Goal: Task Accomplishment & Management: Complete application form

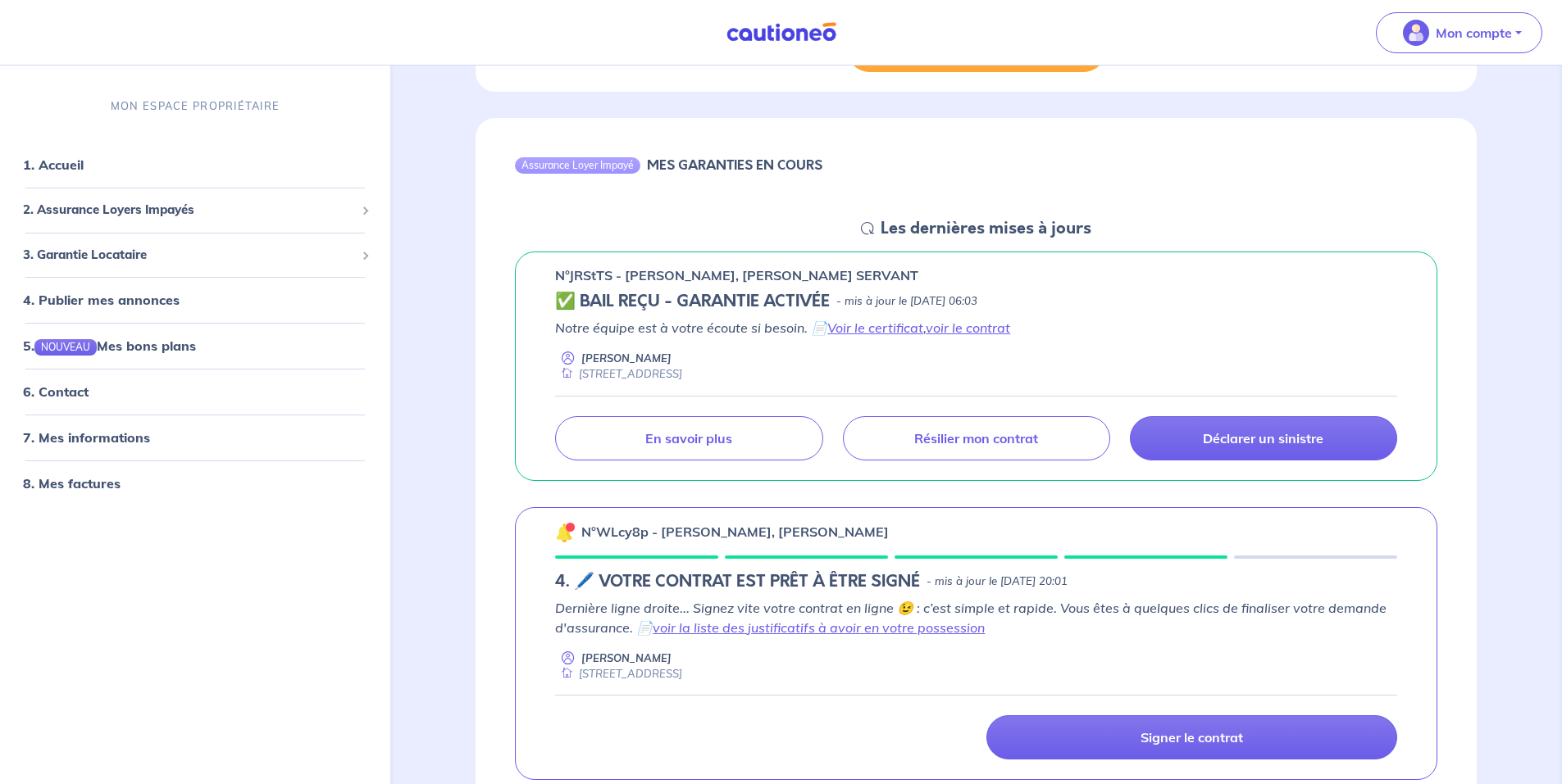
scroll to position [574, 0]
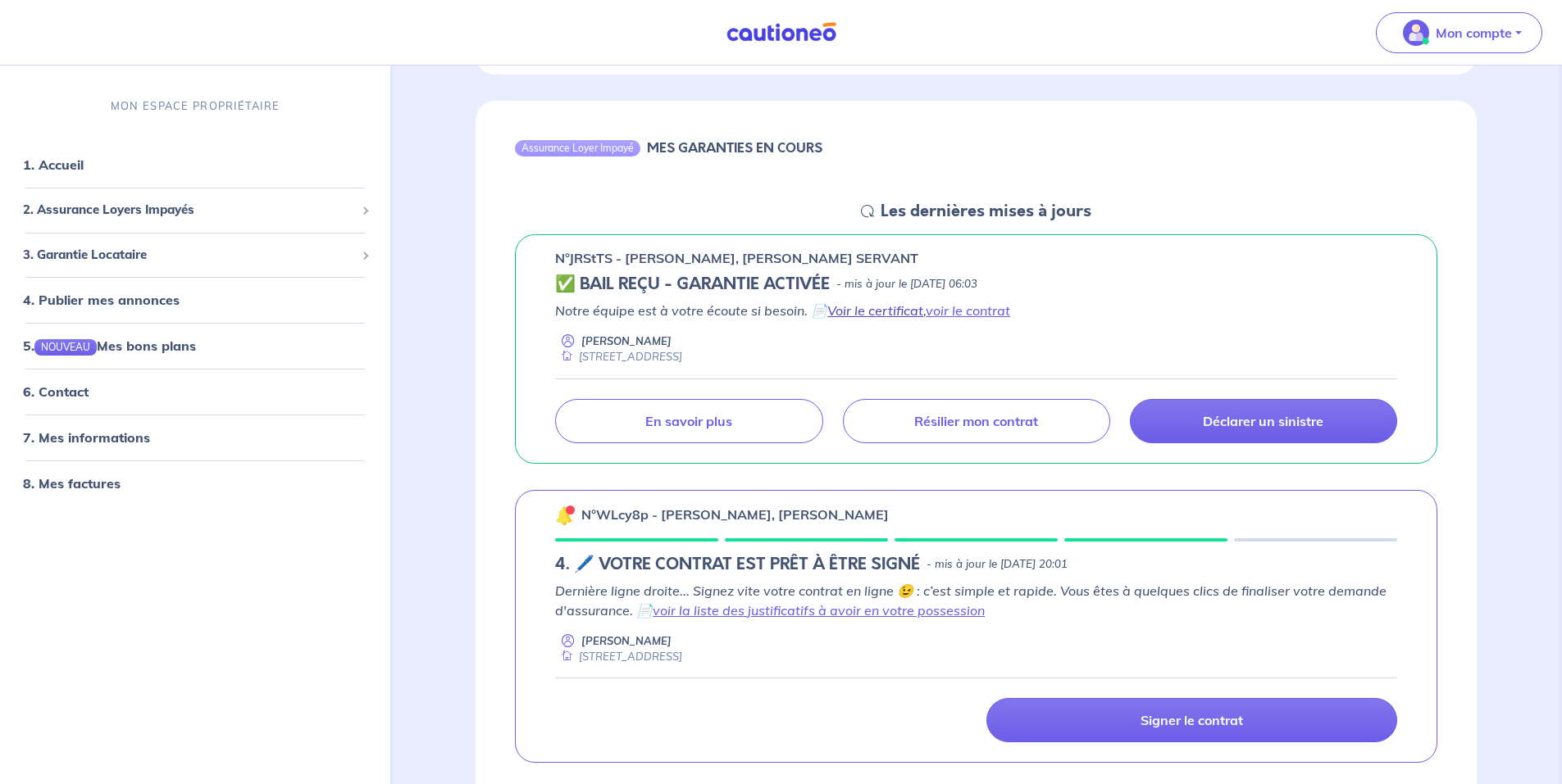
click at [904, 308] on link "Voir le certificat" at bounding box center [875, 310] width 96 height 16
click at [956, 310] on link "voir le contrat" at bounding box center [968, 310] width 84 height 16
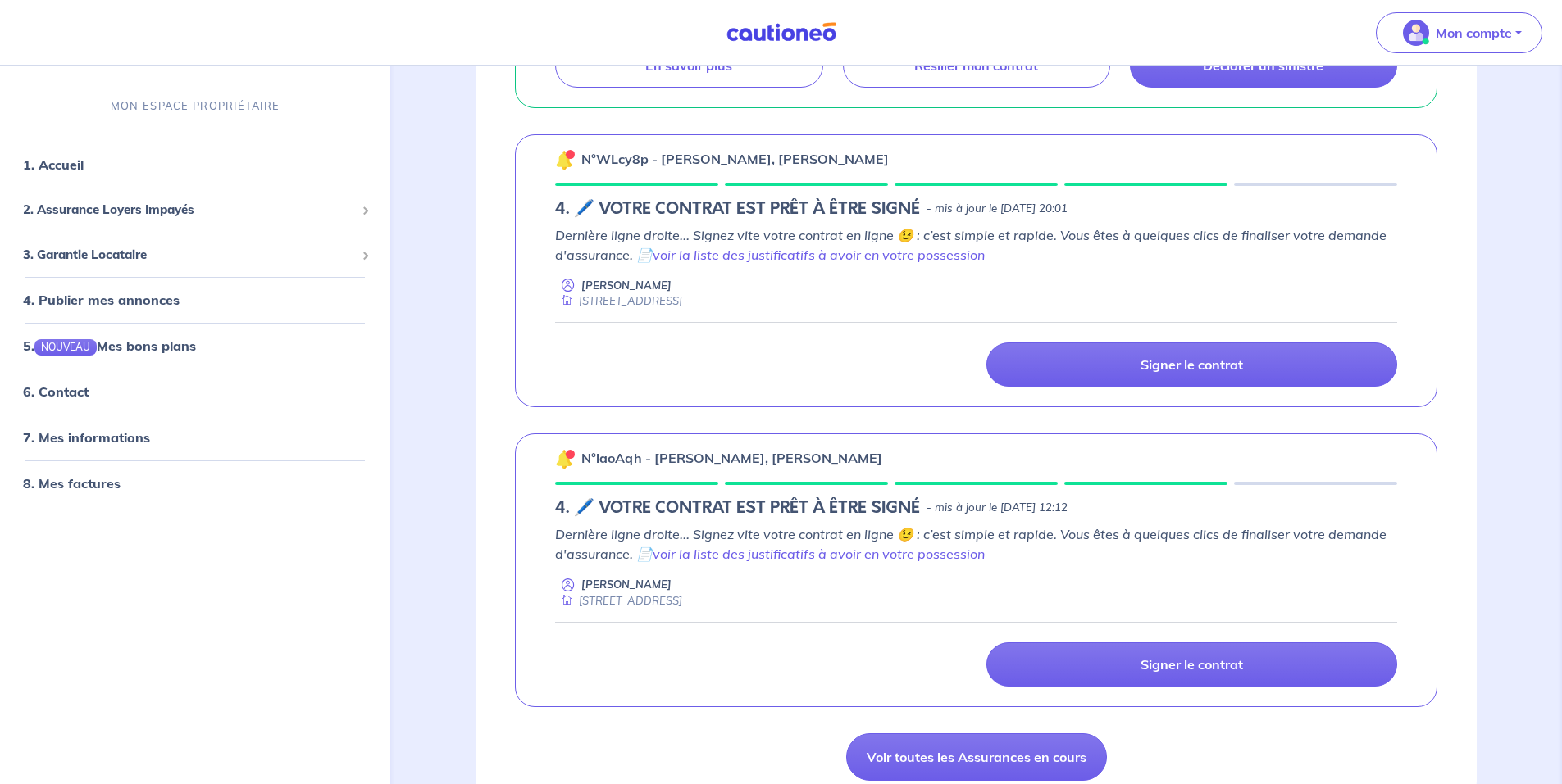
scroll to position [902, 0]
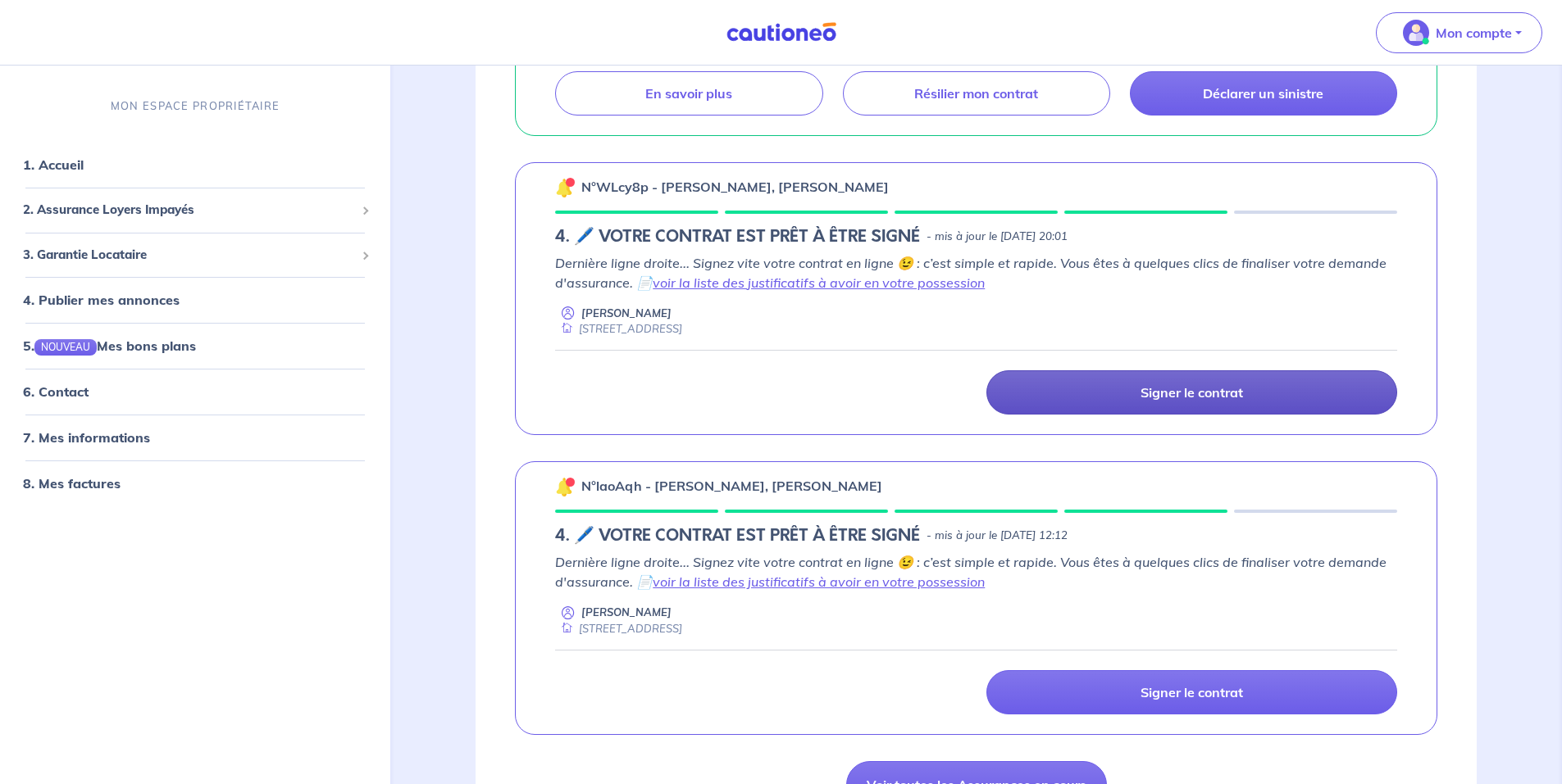
click at [1173, 393] on p "Signer le contrat" at bounding box center [1191, 392] width 102 height 16
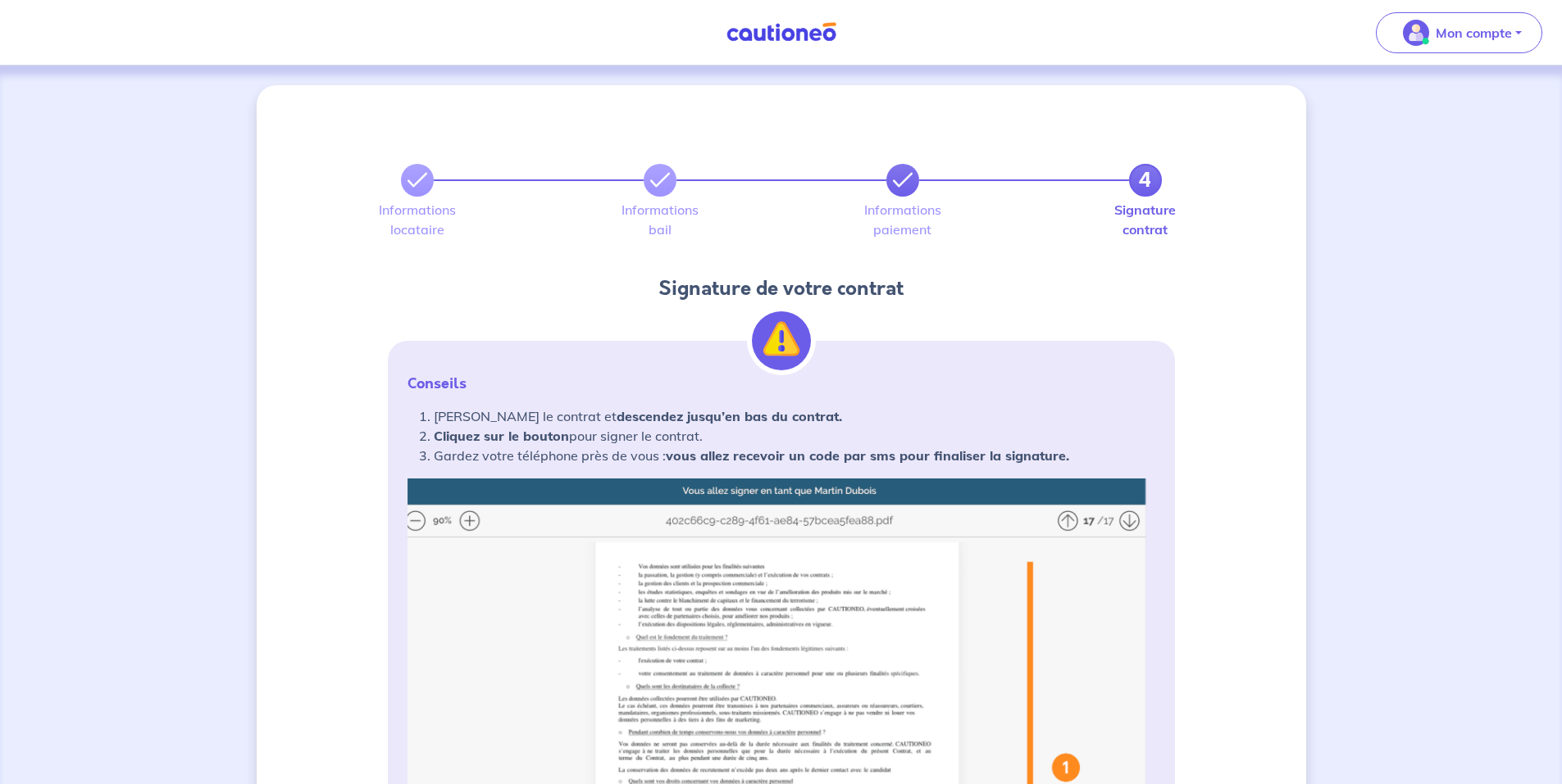
click at [902, 176] on icon at bounding box center [902, 180] width 20 height 20
click at [653, 175] on icon at bounding box center [660, 180] width 20 height 20
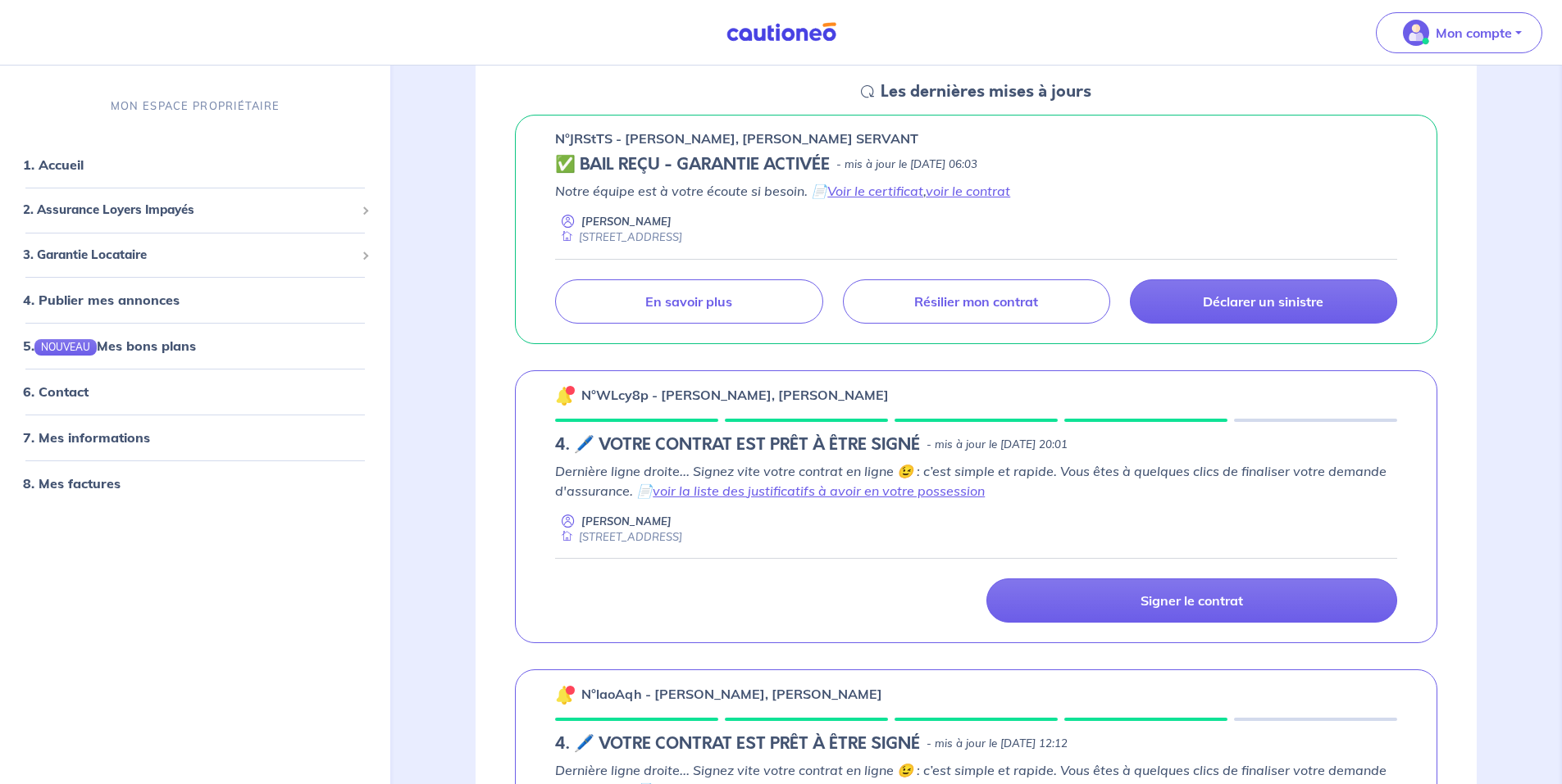
scroll to position [737, 0]
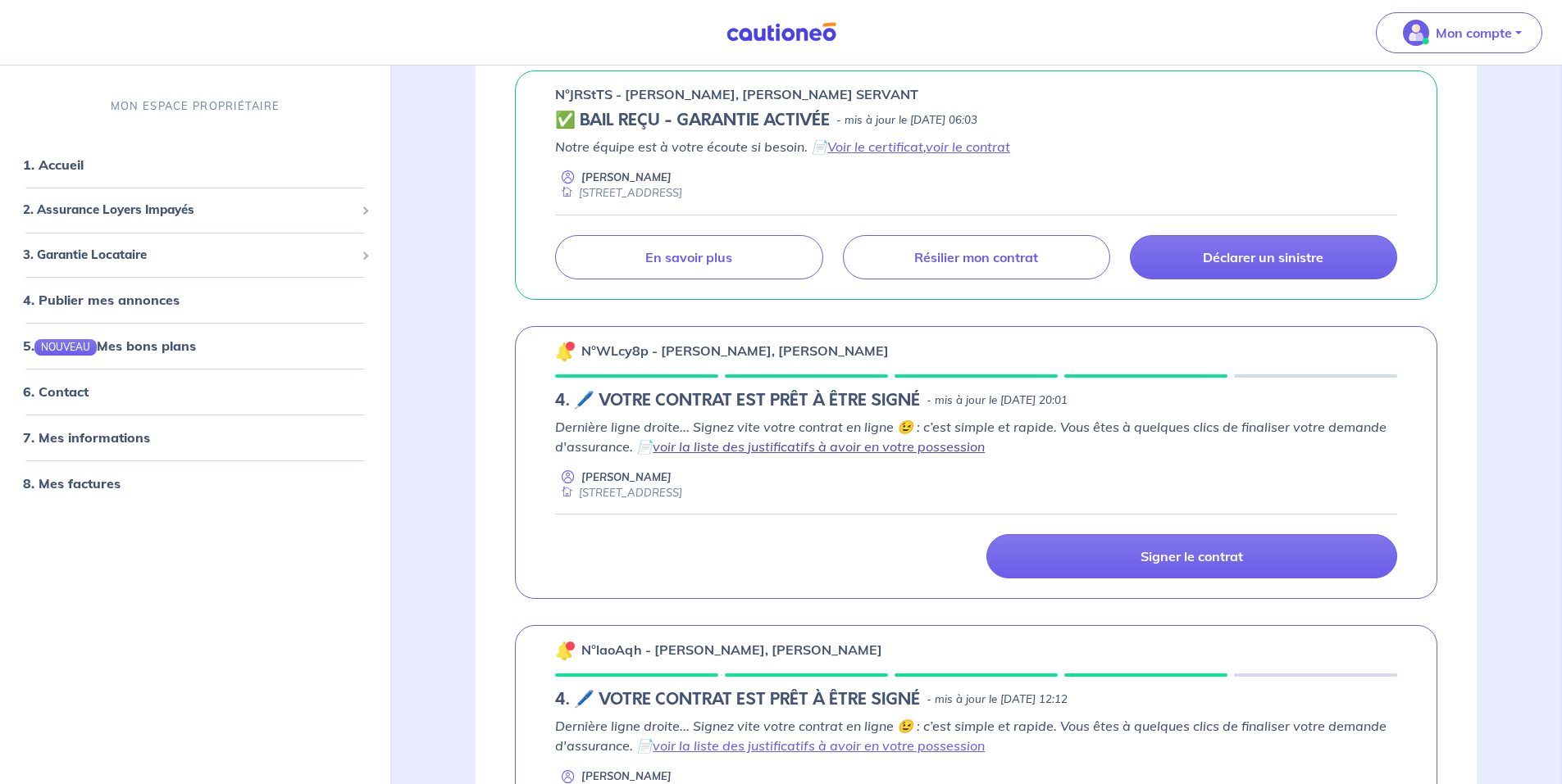
click at [727, 447] on link "voir la liste des justificatifs à avoir en votre possession" at bounding box center [818, 446] width 332 height 16
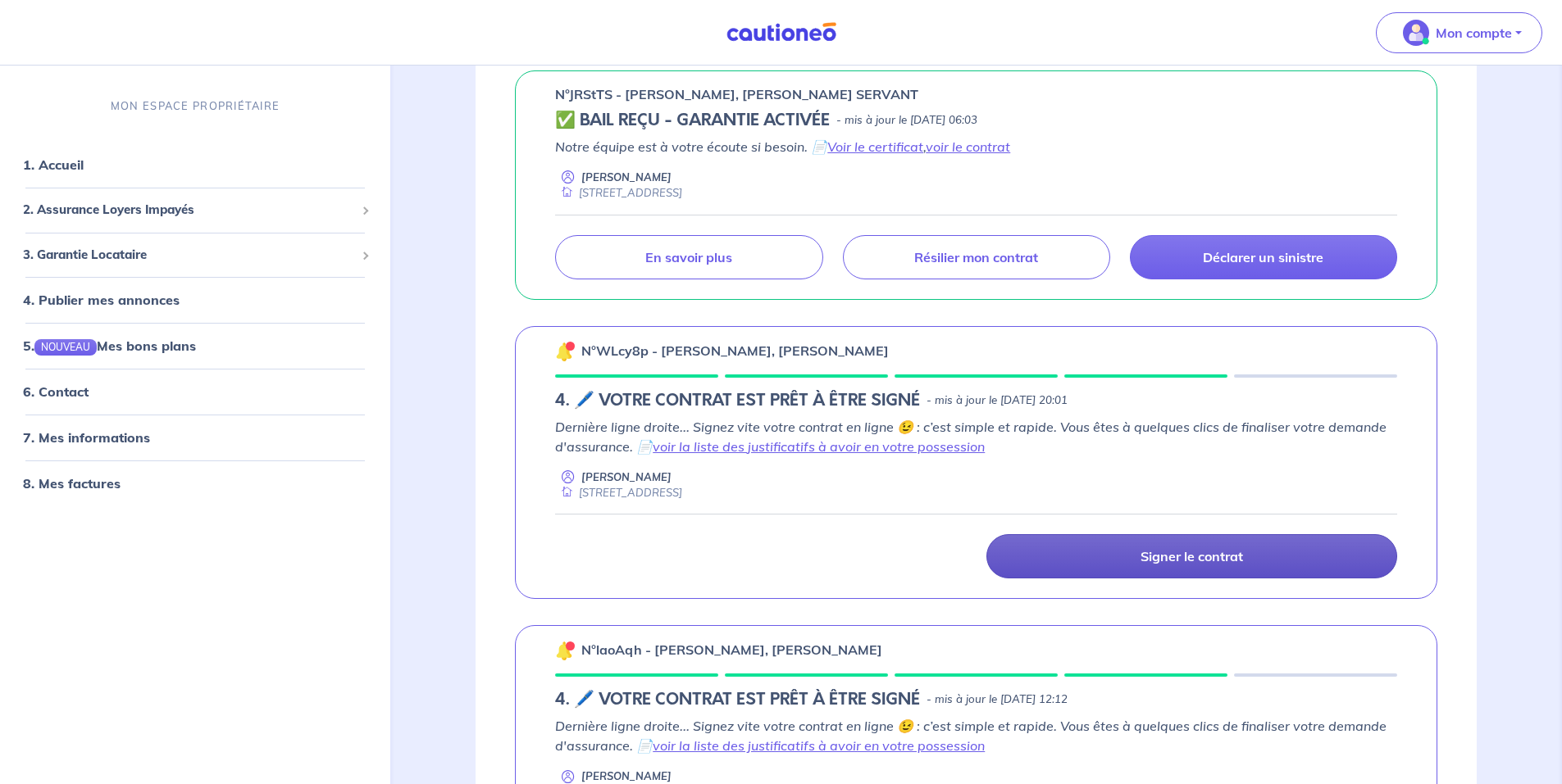
click at [1138, 556] on link "Signer le contrat" at bounding box center [1191, 556] width 410 height 44
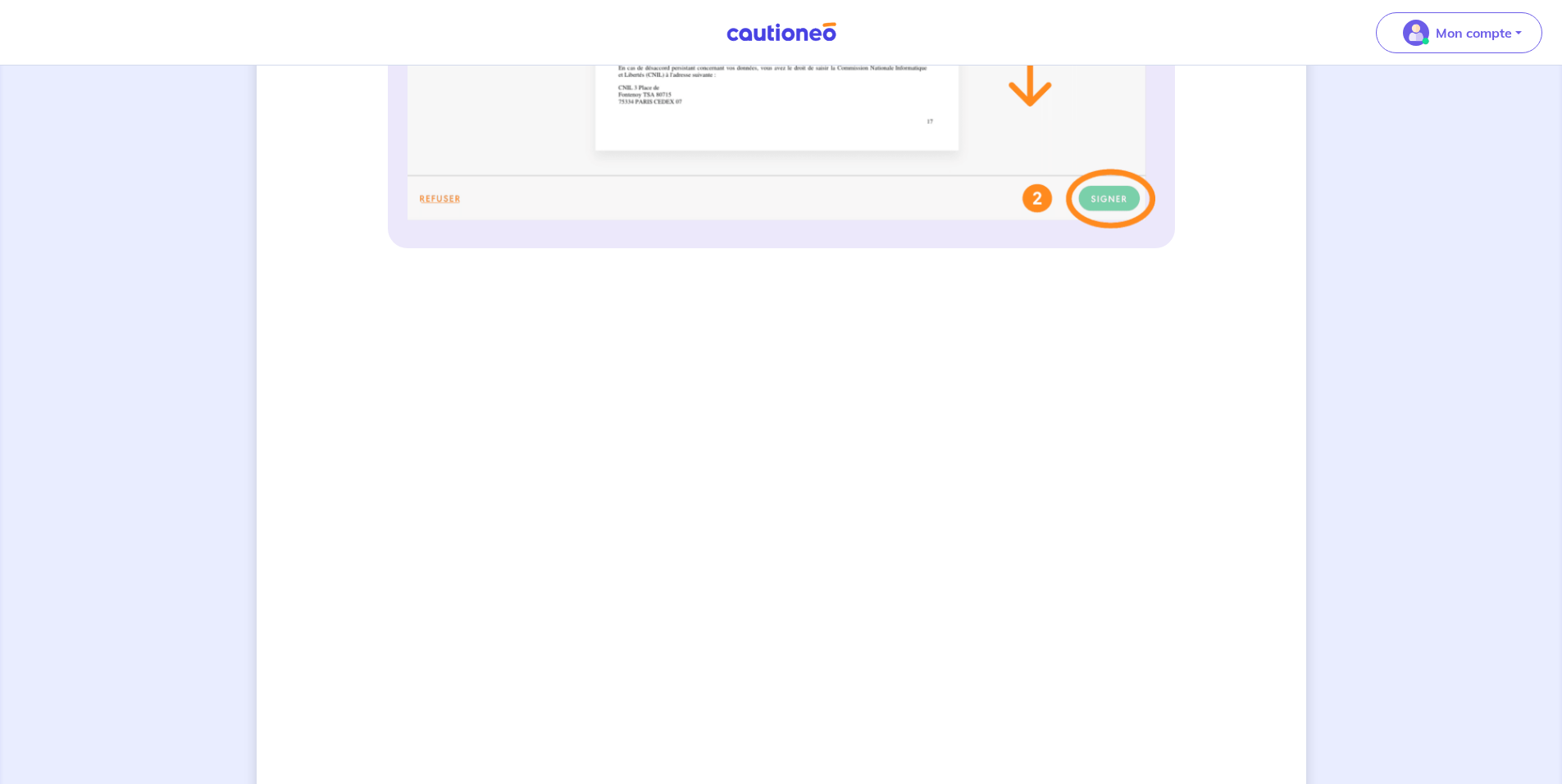
scroll to position [902, 0]
click at [1556, 748] on div "4 Informations locataire Informations bail Informations paiement Signature cont…" at bounding box center [781, 158] width 1562 height 1987
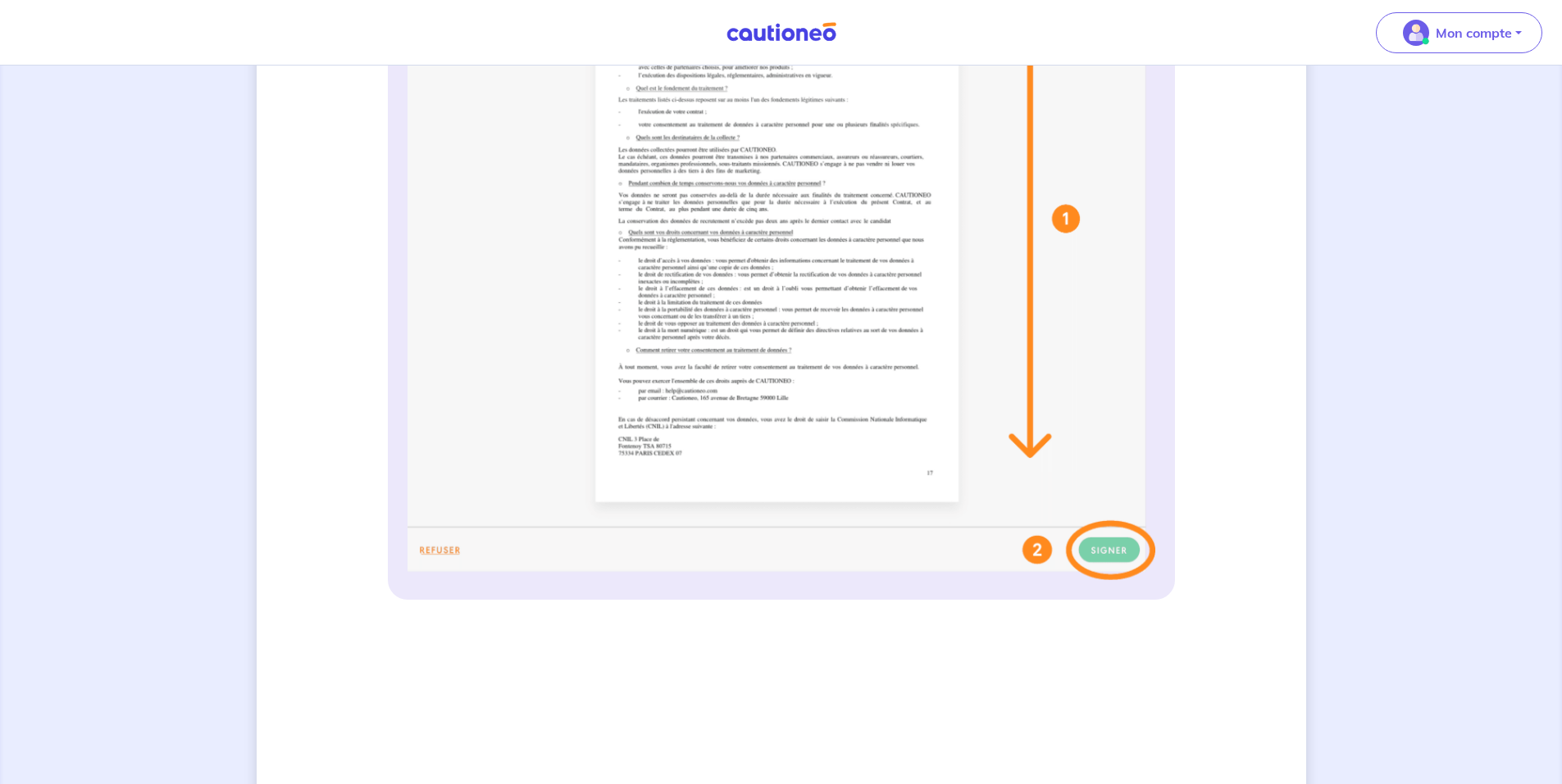
scroll to position [0, 0]
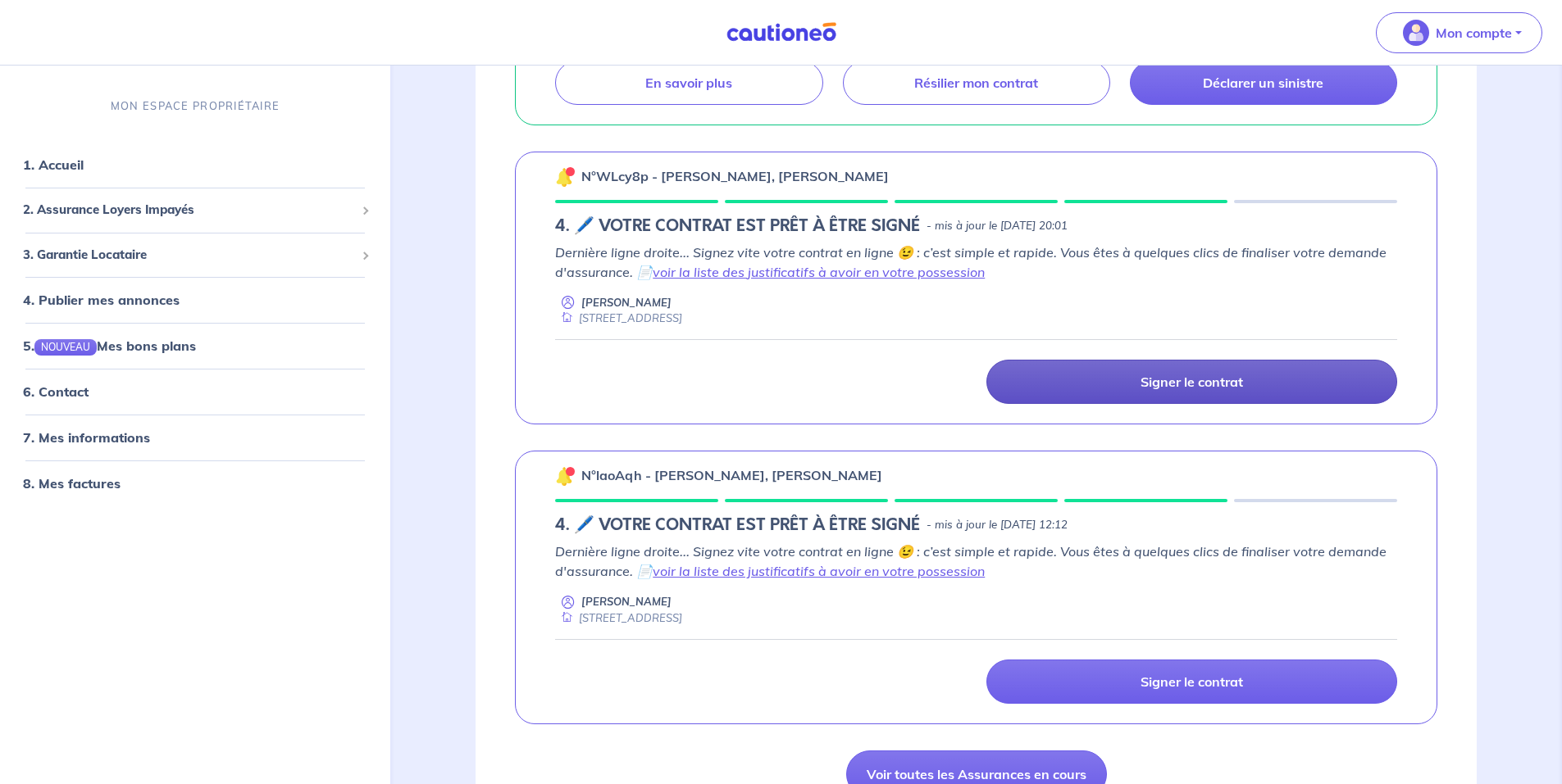
scroll to position [902, 0]
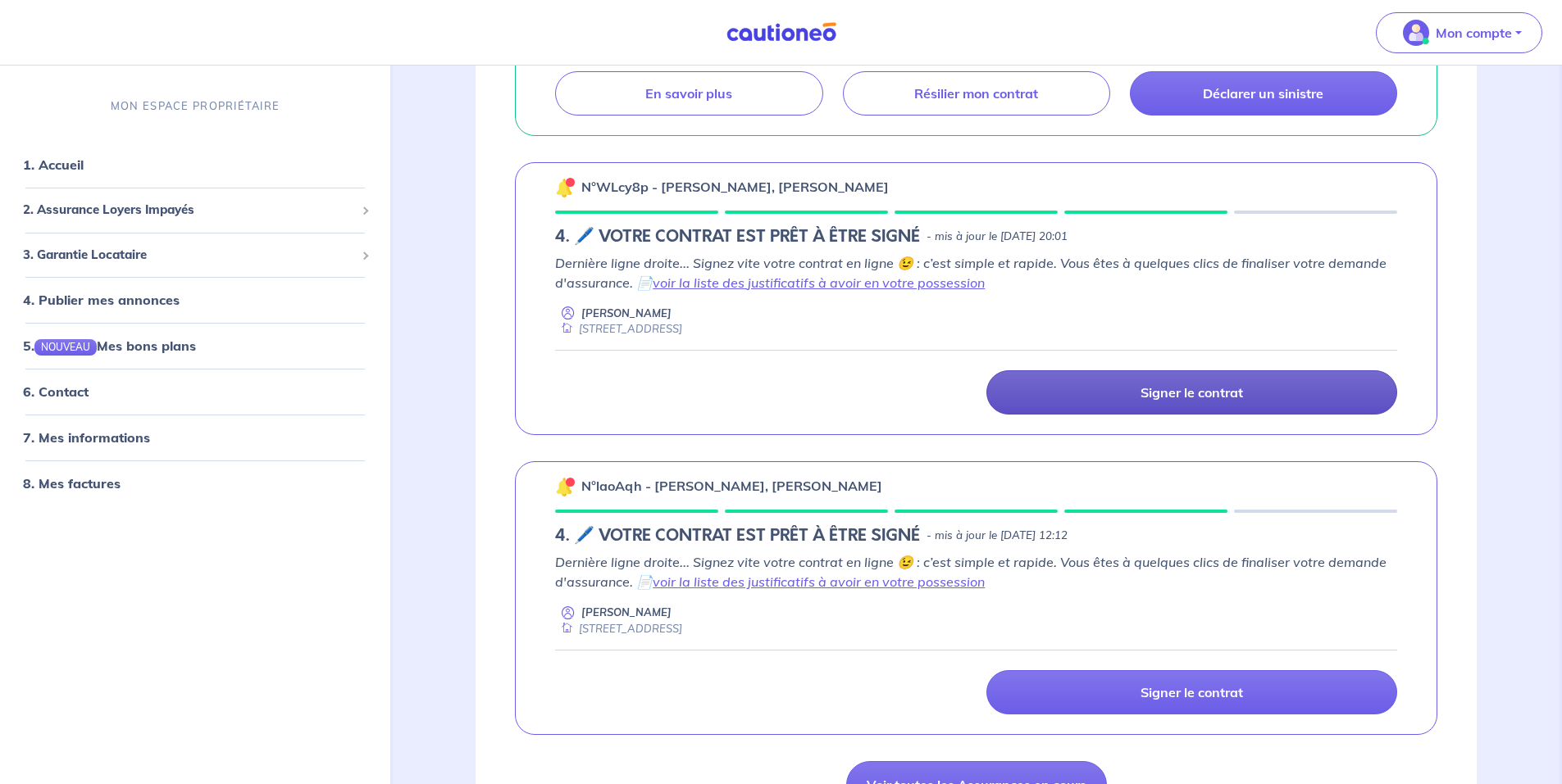
click at [1175, 387] on p "Signer le contrat" at bounding box center [1191, 392] width 102 height 16
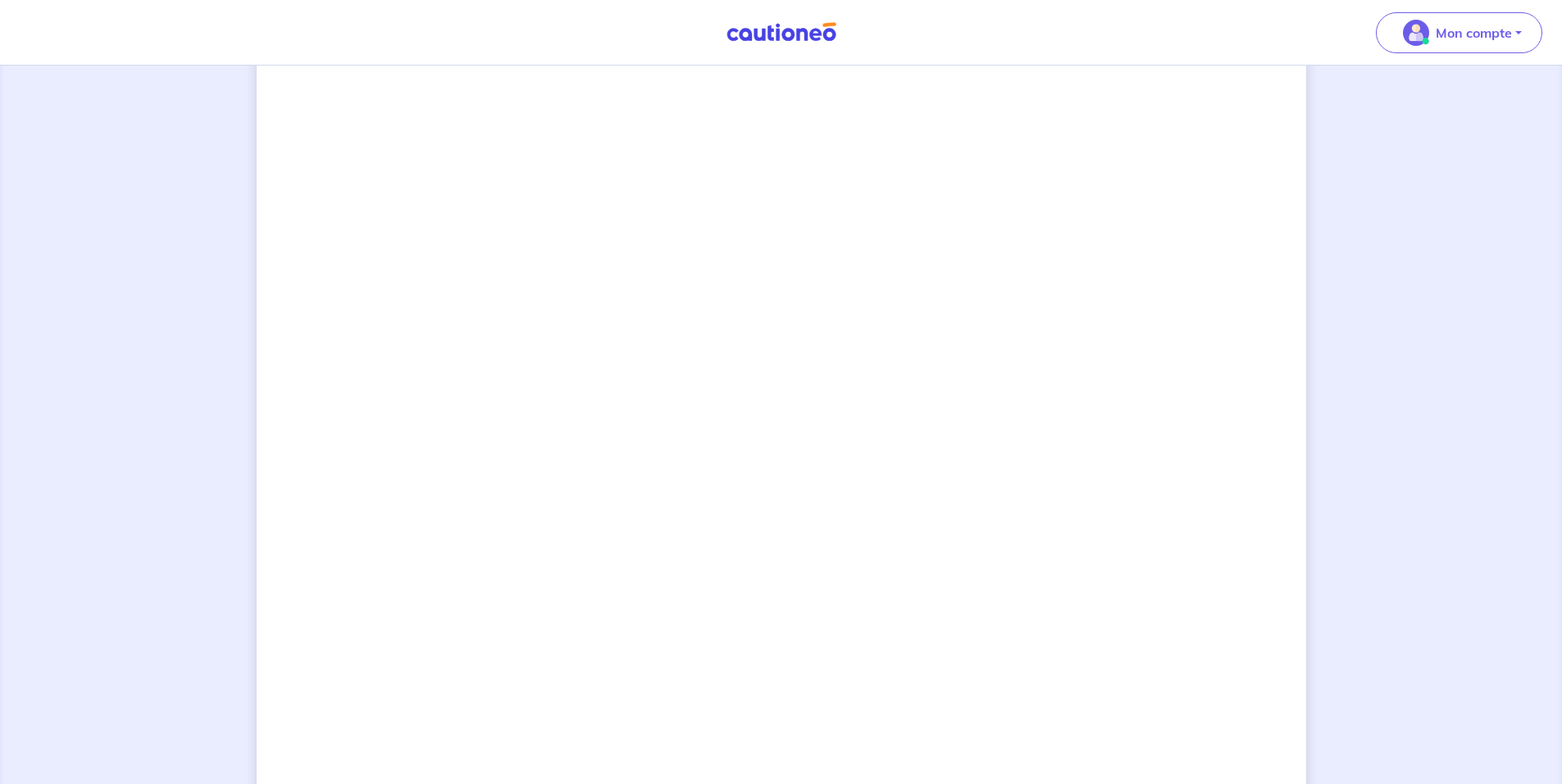
scroll to position [1268, 0]
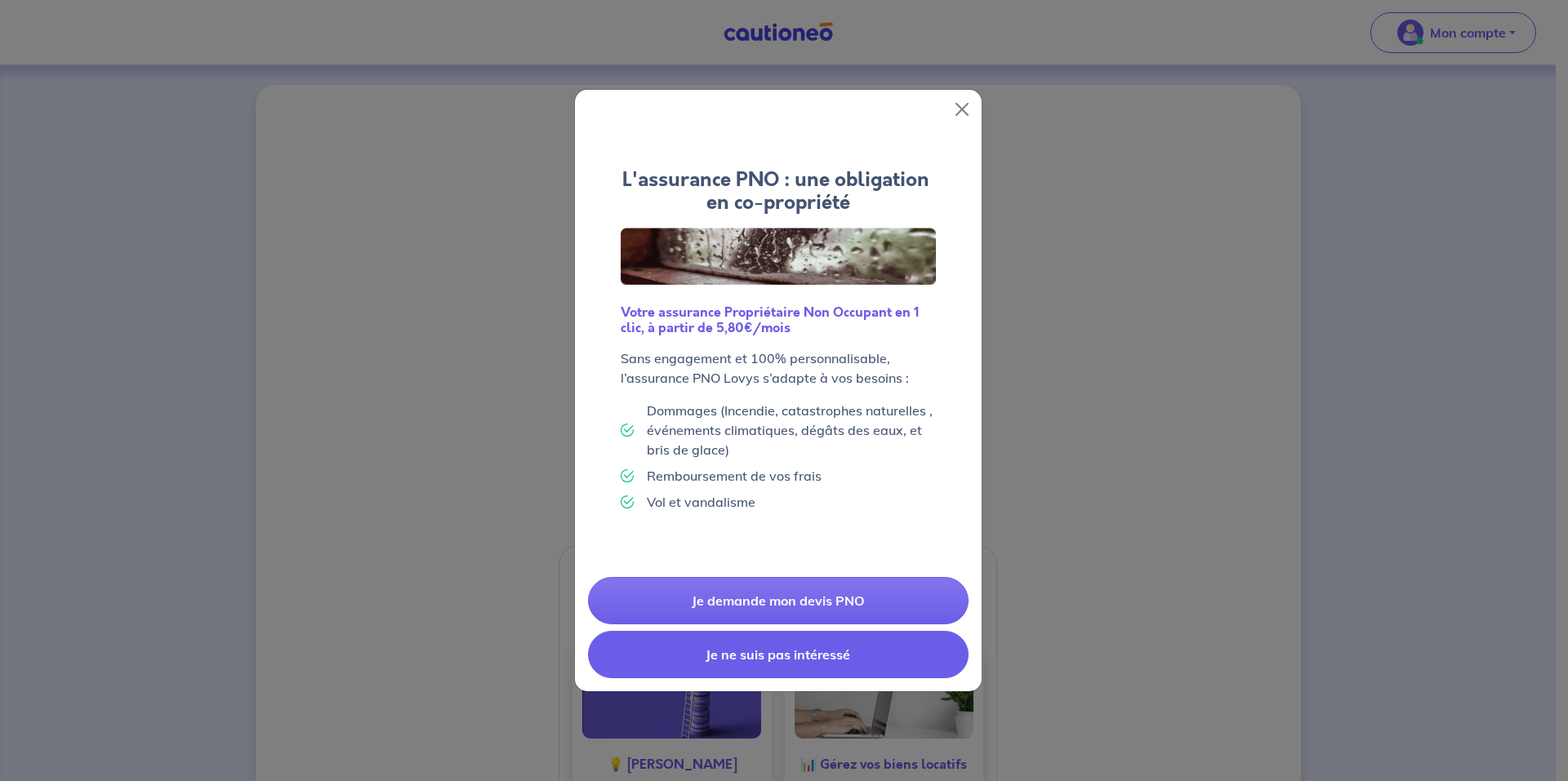
click at [752, 660] on button "Je ne suis pas intéressé" at bounding box center [777, 655] width 380 height 48
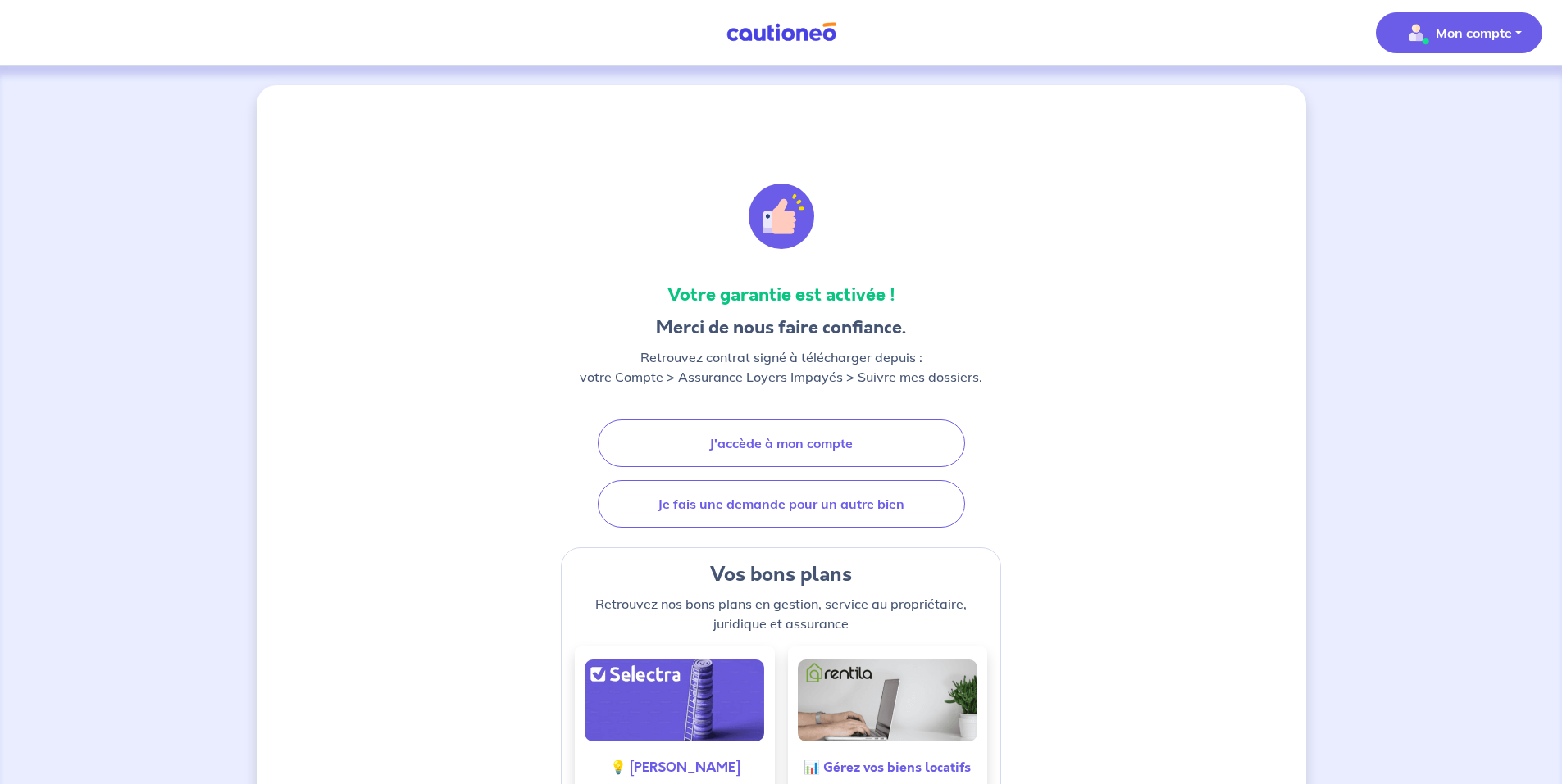
click at [1438, 35] on p "Mon compte" at bounding box center [1474, 33] width 77 height 20
click at [1443, 137] on link "Me déconnecter" at bounding box center [1442, 141] width 132 height 26
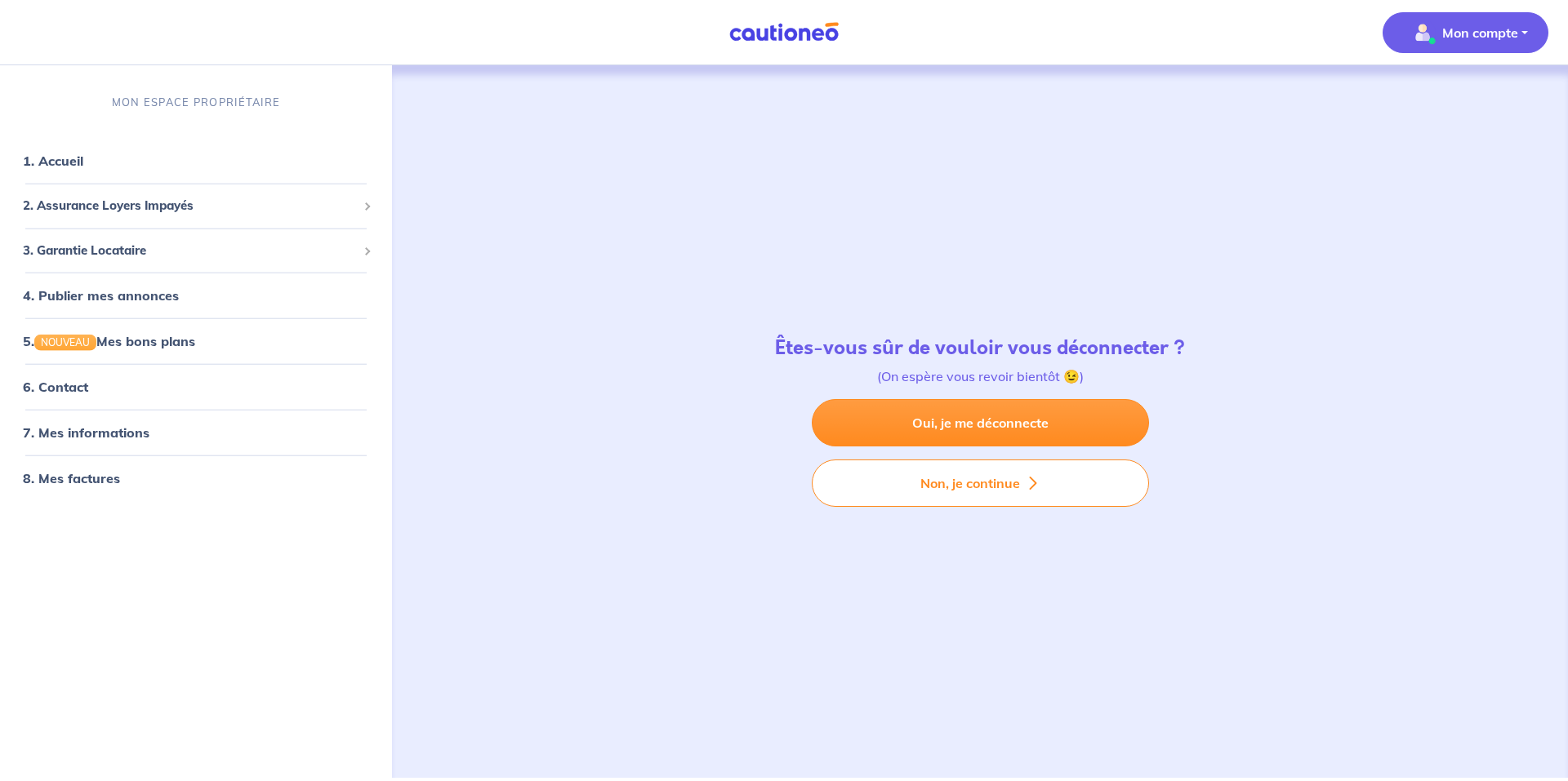
click at [1473, 42] on p "Mon compte" at bounding box center [1480, 32] width 76 height 20
click at [1423, 144] on link "Me déconnecter" at bounding box center [1449, 140] width 131 height 26
click at [1478, 29] on p "Mon compte" at bounding box center [1480, 32] width 76 height 20
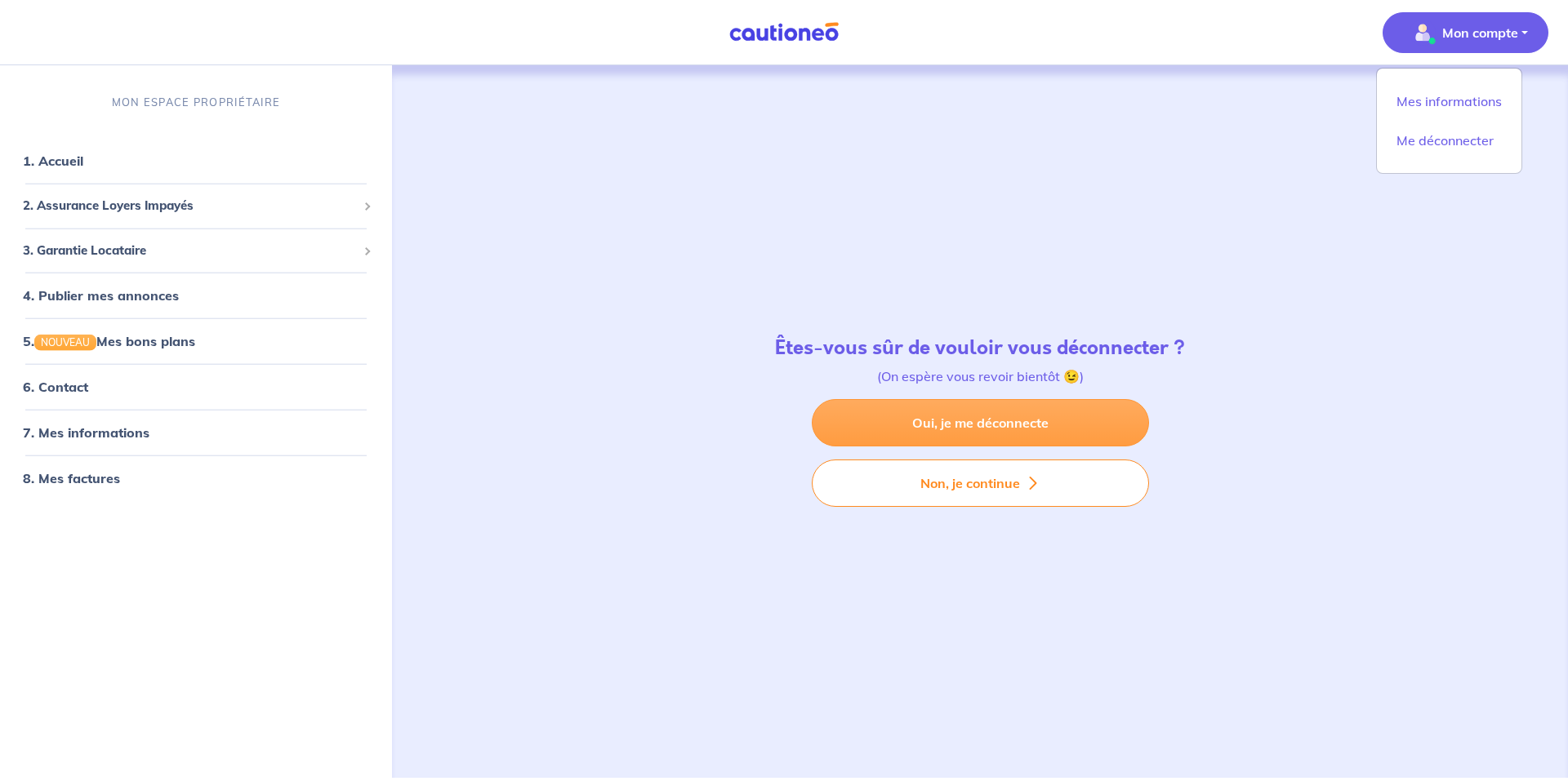
click at [923, 420] on link "Oui, je me déconnecte" at bounding box center [980, 423] width 337 height 48
